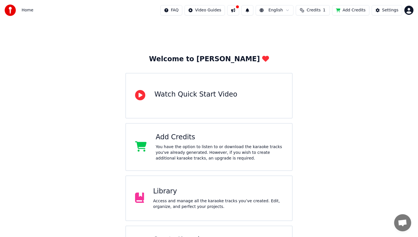
click at [320, 8] on span "Credits" at bounding box center [314, 10] width 14 height 6
click at [320, 46] on div "Topup Remaining Expiration (days) 15 1 25 Refresh" at bounding box center [314, 39] width 90 height 36
click at [320, 52] on button "Refresh" at bounding box center [314, 53] width 29 height 10
click at [323, 92] on div "Welcome to Youka Watch Quick Start Video Add Credits You have the option to lis…" at bounding box center [209, 146] width 418 height 253
click at [231, 157] on div "You have the option to listen to or download the karaoke tracks you've already …" at bounding box center [219, 152] width 127 height 17
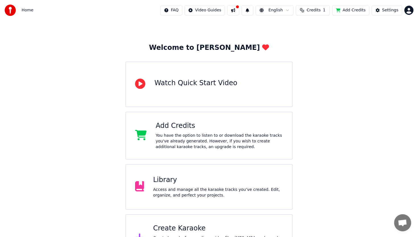
scroll to position [23, 0]
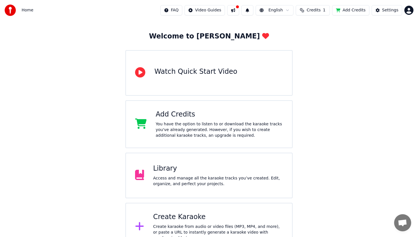
click at [276, 207] on div "Create Karaoke Create karaoke from audio or video files (MP3, MP4, and more), o…" at bounding box center [208, 227] width 167 height 48
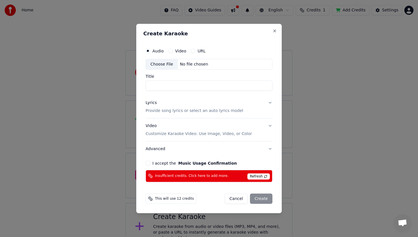
click at [259, 171] on div "Insufficient credits. Click here to add more. Refresh" at bounding box center [209, 176] width 127 height 12
click at [261, 174] on span "Refresh" at bounding box center [259, 176] width 22 height 6
click at [262, 177] on span "Refresh" at bounding box center [259, 176] width 22 height 6
click at [175, 197] on span "This will use 12 credits" at bounding box center [174, 198] width 39 height 5
click at [258, 175] on span "Refresh" at bounding box center [259, 176] width 22 height 6
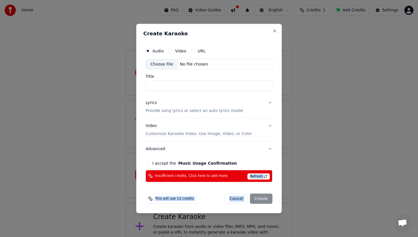
drag, startPoint x: 273, startPoint y: 169, endPoint x: 272, endPoint y: 192, distance: 22.8
click at [272, 192] on form "Audio Video URL Choose File No file chosen Title Lyrics Provide song lyrics or …" at bounding box center [208, 124] width 131 height 163
click at [153, 159] on div "Audio Video URL Choose File No file chosen Title Lyrics Provide song lyrics or …" at bounding box center [208, 113] width 131 height 141
click at [151, 163] on div "I accept the Music Usage Confirmation" at bounding box center [209, 162] width 127 height 5
click at [146, 163] on button "I accept the Music Usage Confirmation" at bounding box center [148, 162] width 5 height 5
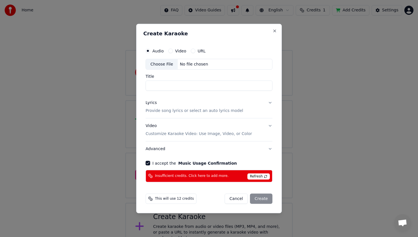
click at [216, 134] on p "Customize Karaoke Video: Use Image, Video, or Color" at bounding box center [199, 134] width 106 height 6
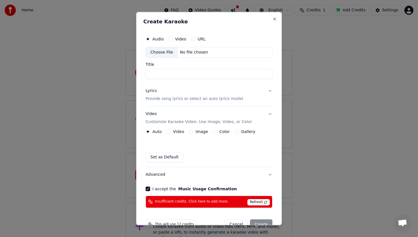
click at [248, 119] on button "Video Customize Karaoke Video: Use Image, Video, or Color" at bounding box center [209, 117] width 127 height 23
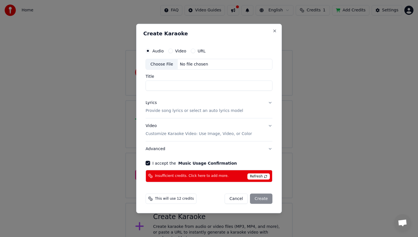
click at [263, 176] on span "Refresh" at bounding box center [259, 176] width 22 height 6
click at [180, 196] on span "This will use 12 credits" at bounding box center [174, 198] width 39 height 5
click at [167, 197] on span "This will use 12 credits" at bounding box center [174, 198] width 39 height 5
click at [276, 30] on button "Close" at bounding box center [275, 31] width 5 height 5
